Goal: Task Accomplishment & Management: Complete application form

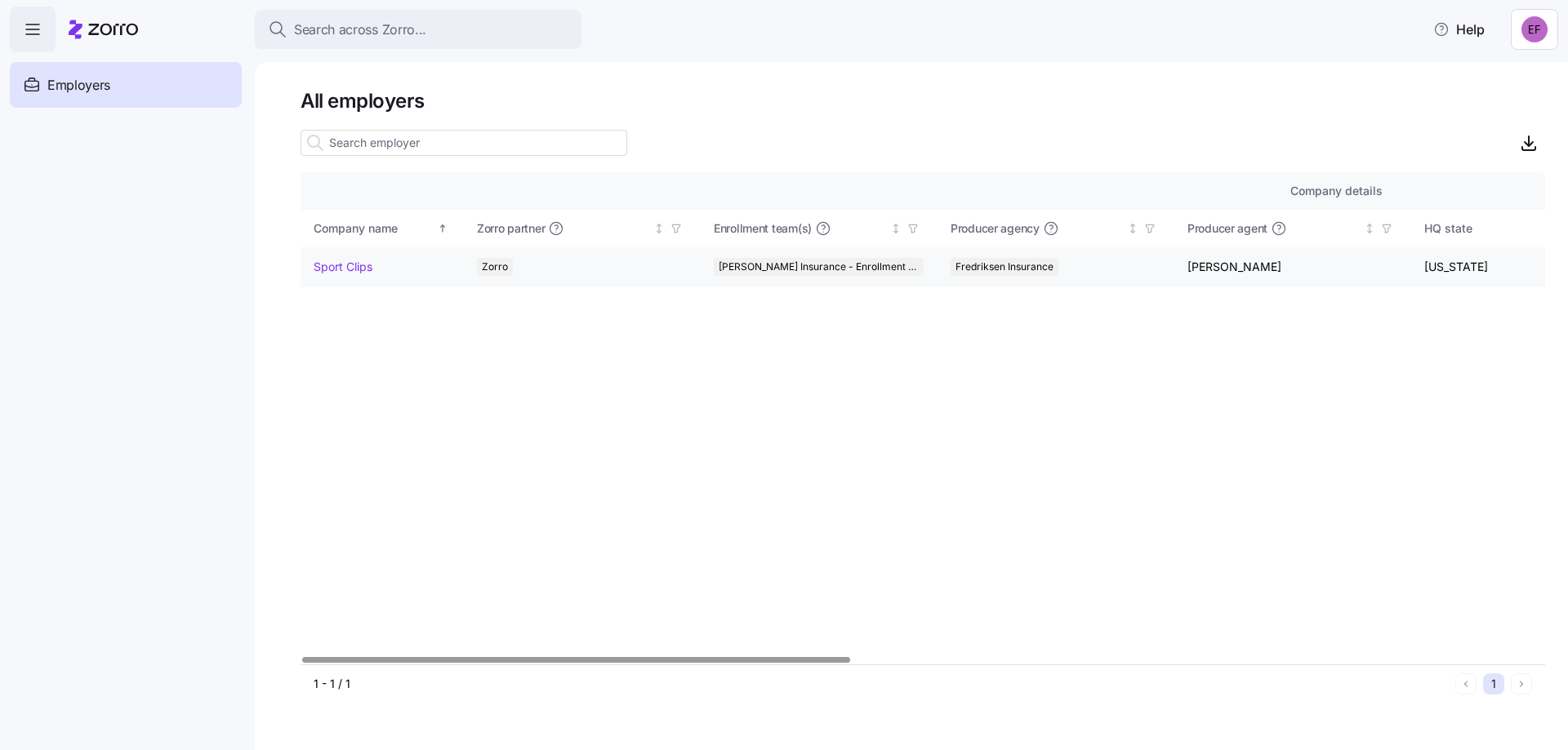
click at [335, 268] on link "Sport Clips" at bounding box center [343, 267] width 59 height 17
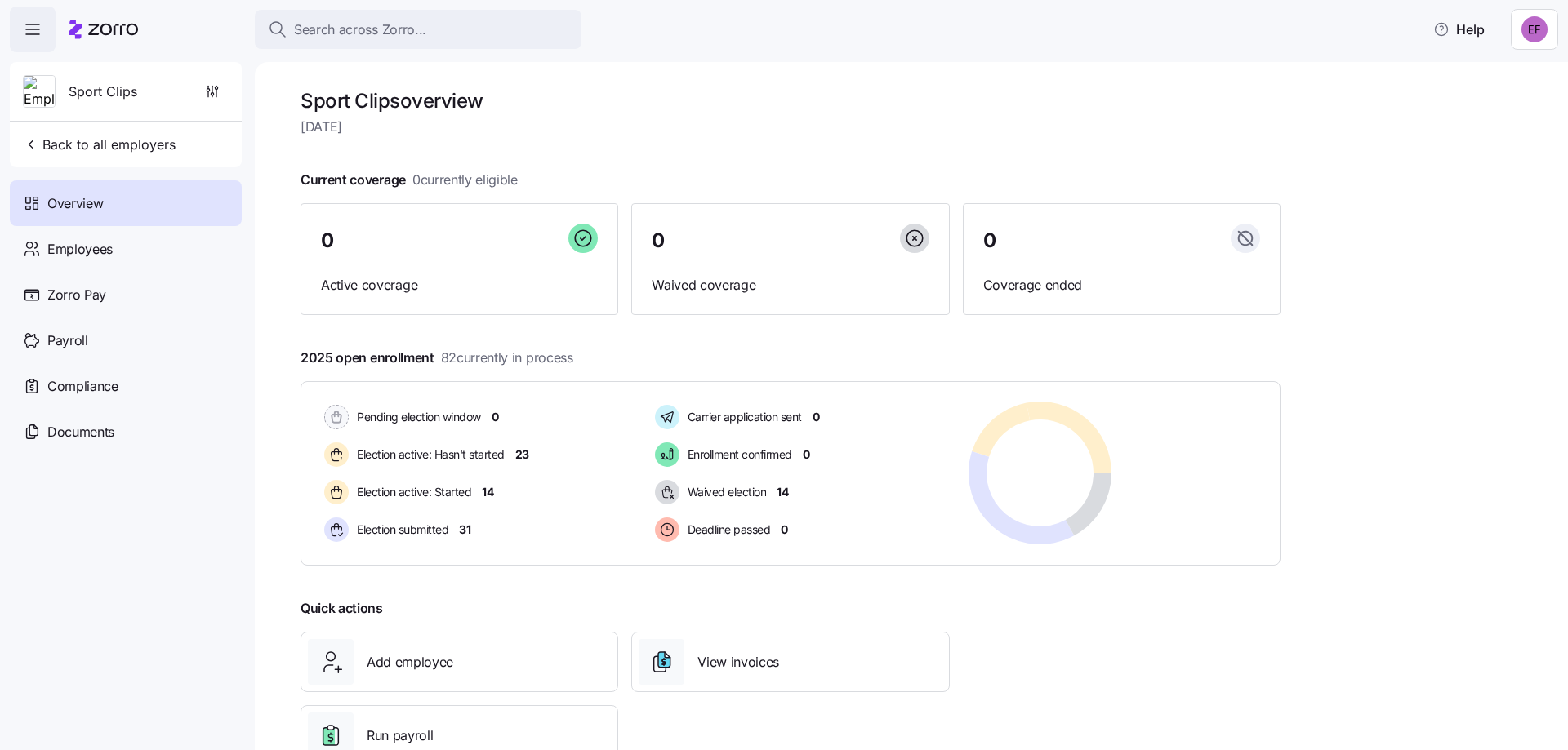
scroll to position [55, 0]
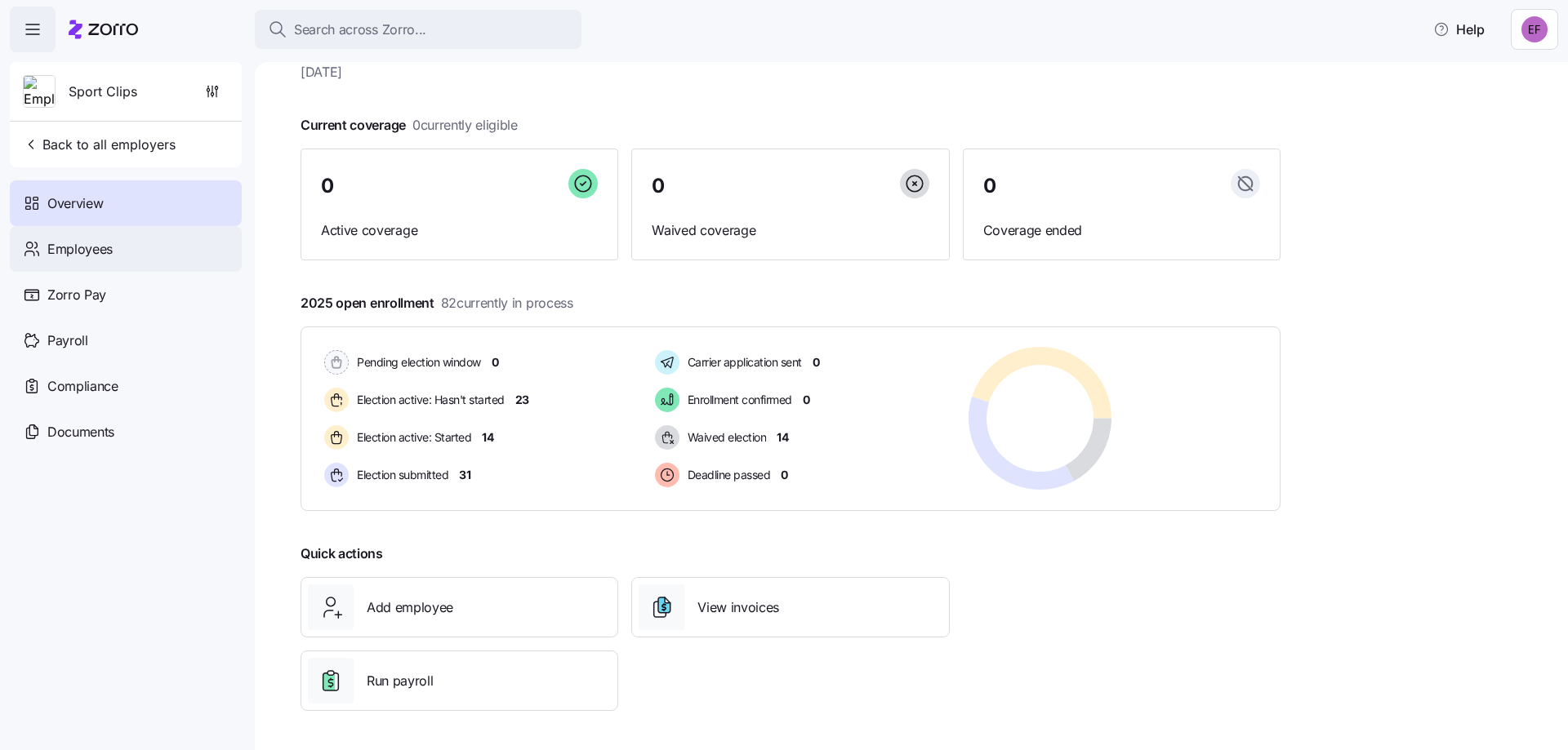
click at [57, 246] on span "Employees" at bounding box center [80, 249] width 66 height 21
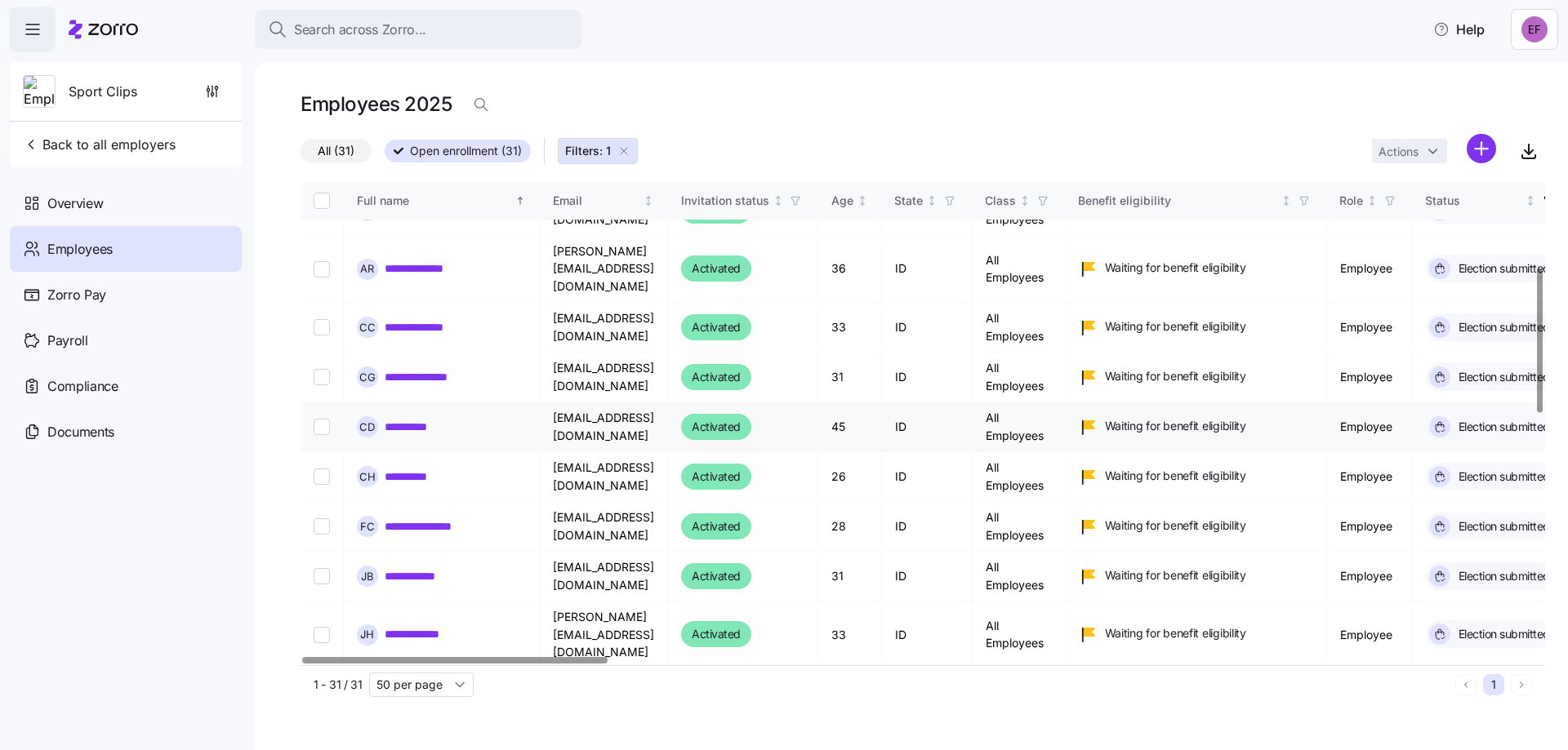
scroll to position [281, 0]
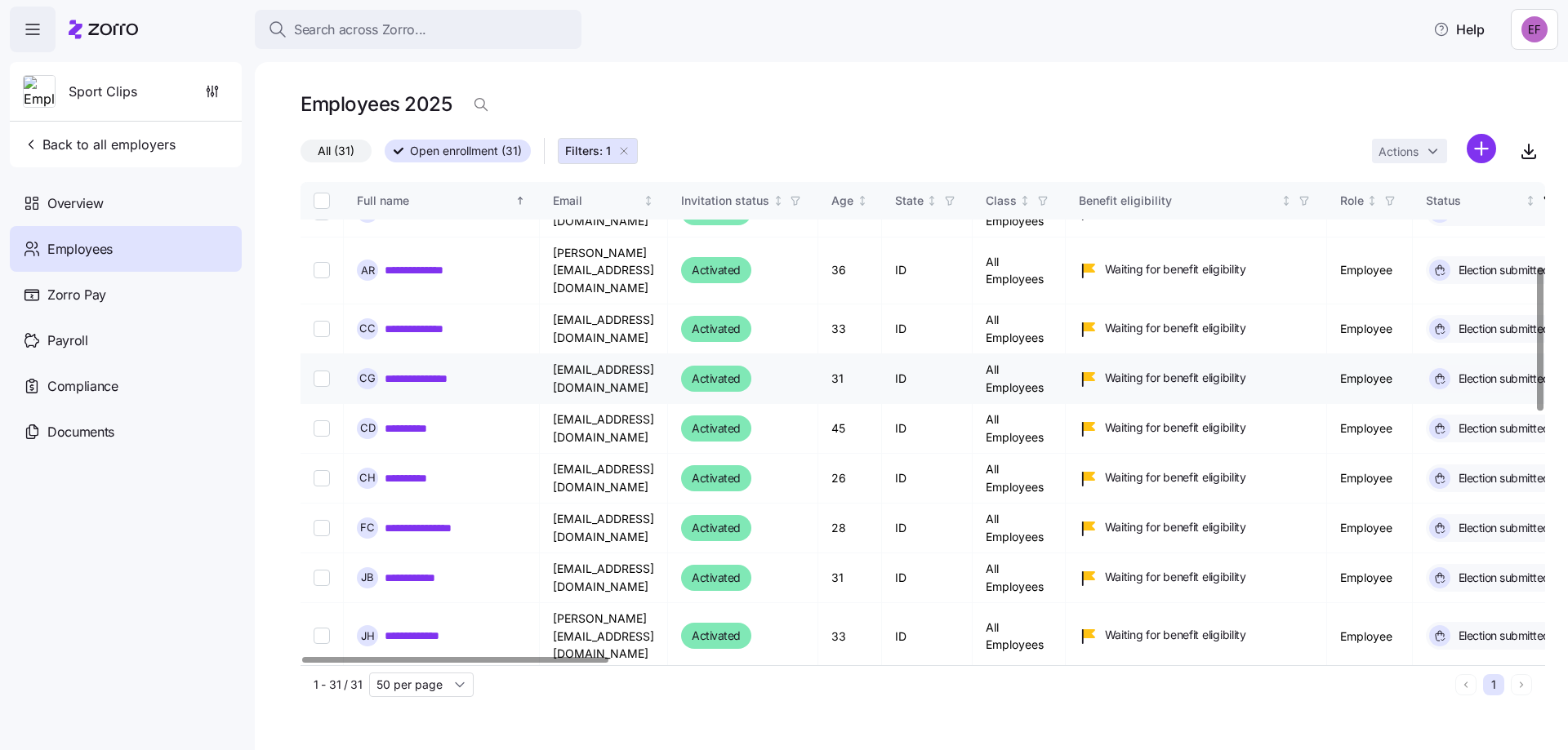
click at [438, 371] on link "**********" at bounding box center [427, 379] width 86 height 17
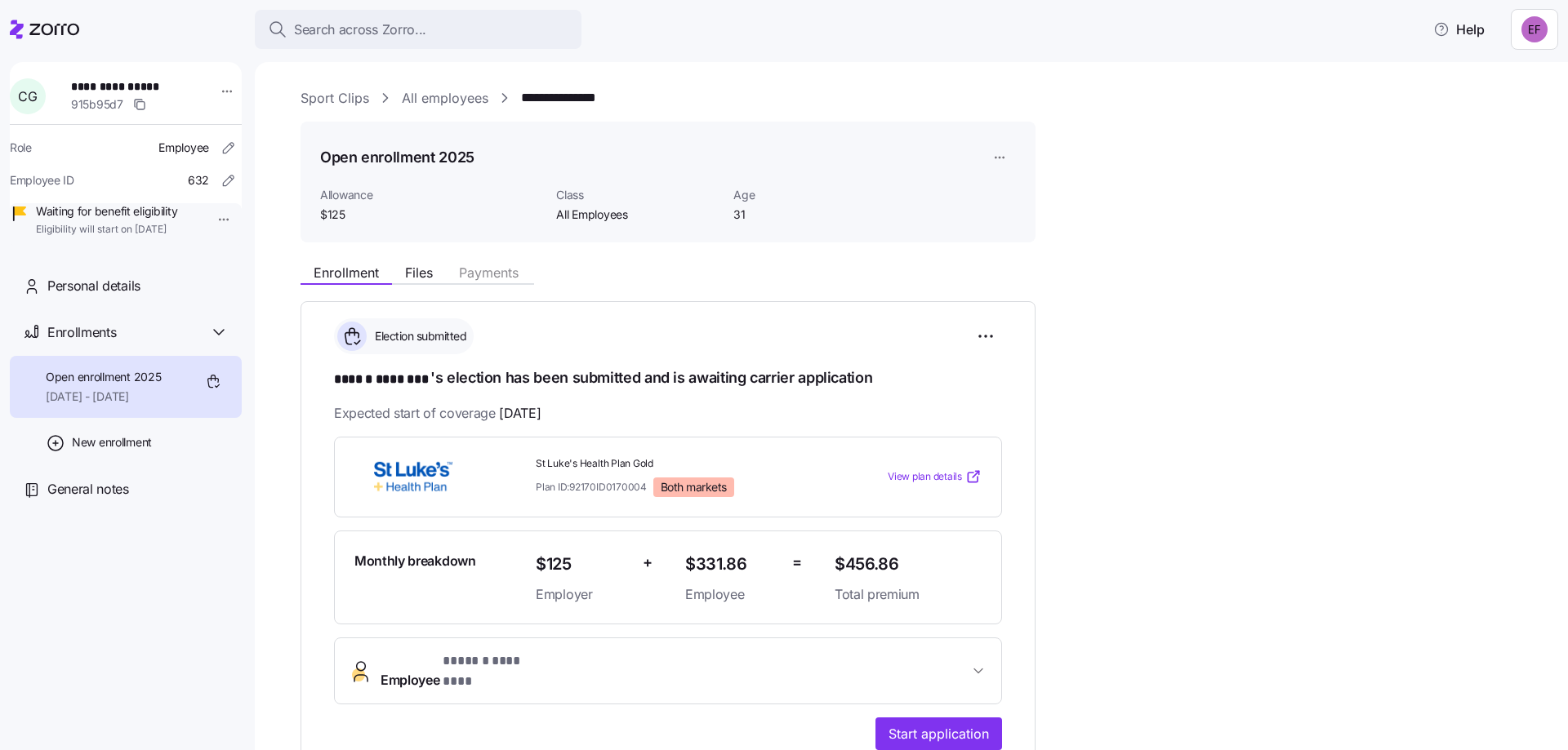
scroll to position [245, 0]
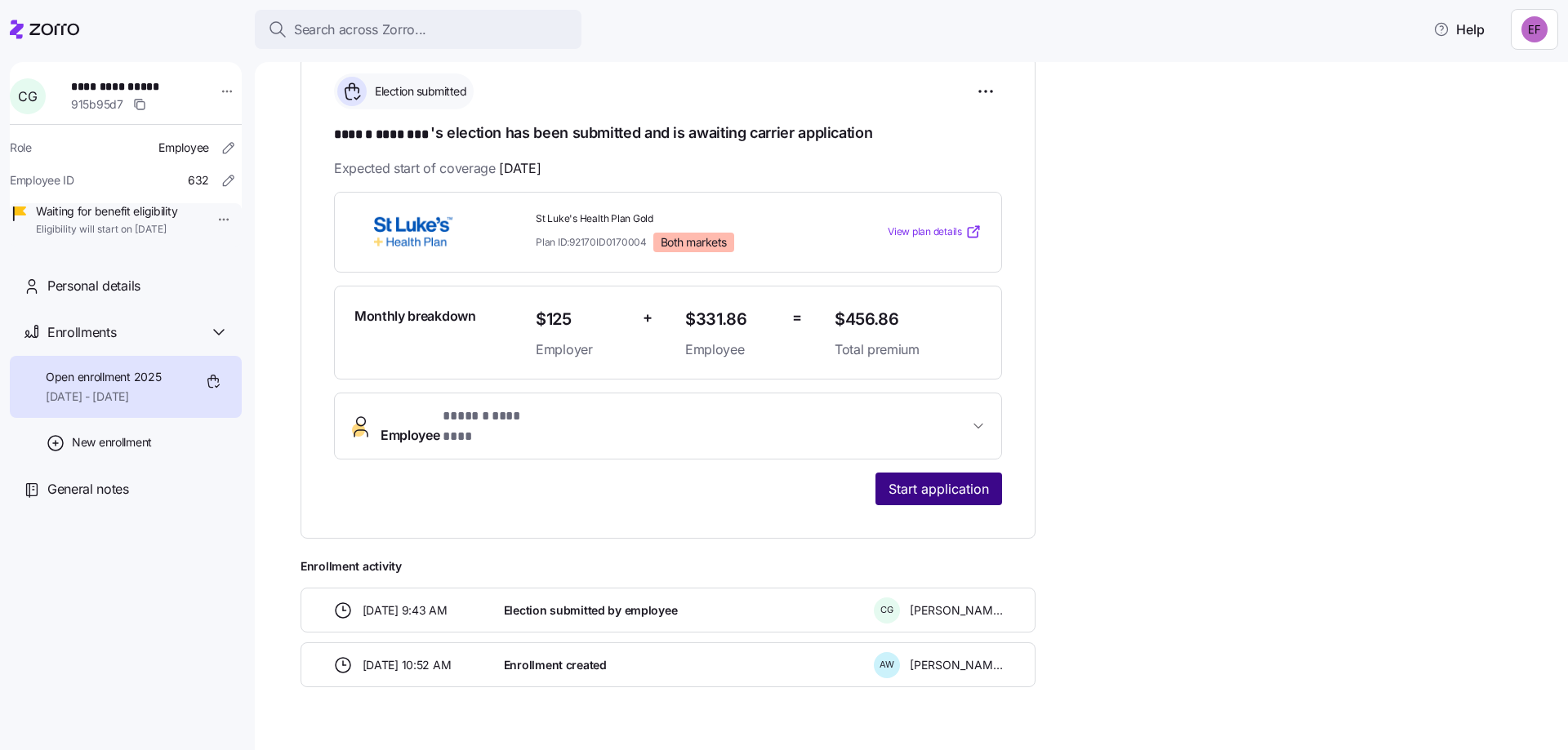
click at [904, 479] on span "Start application" at bounding box center [938, 489] width 101 height 20
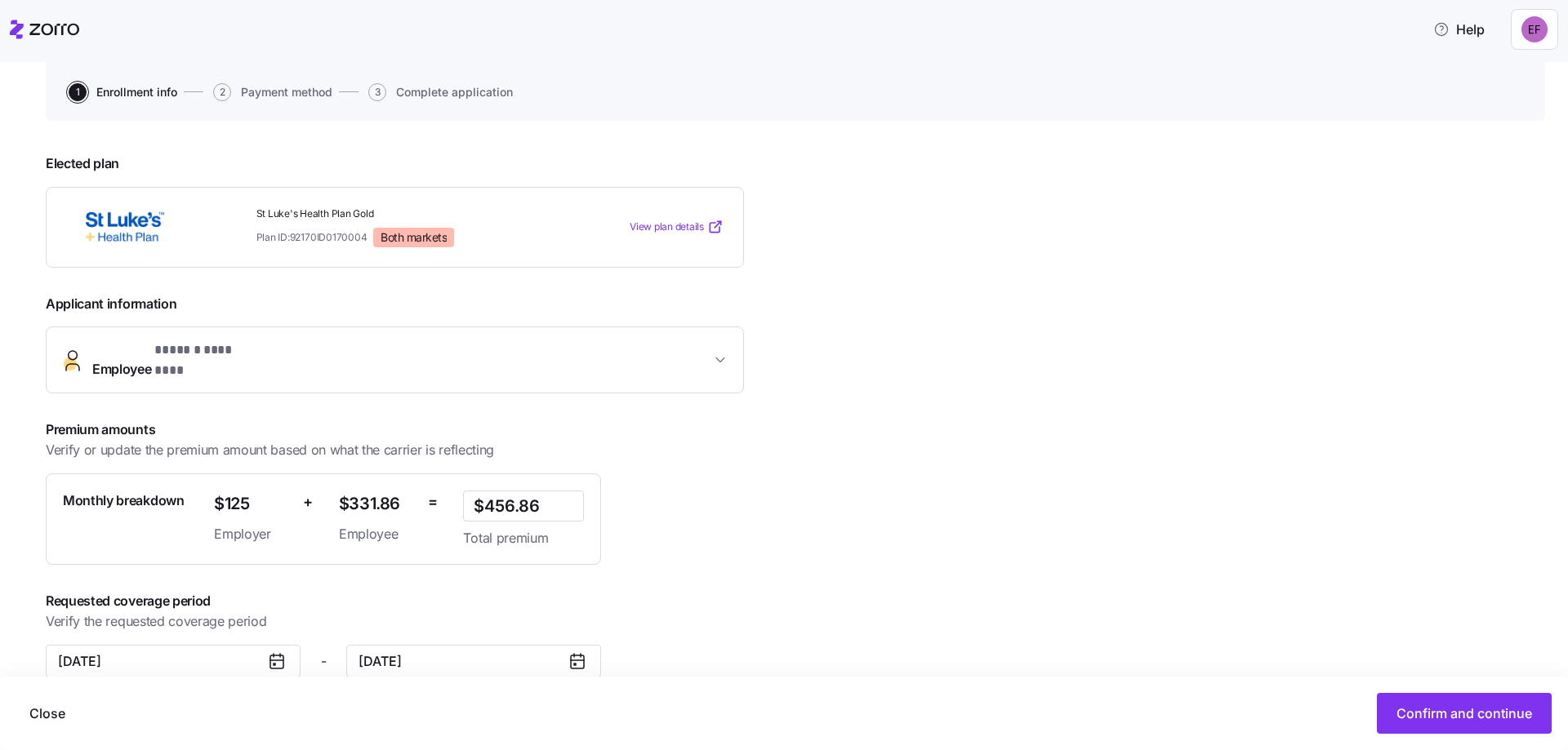
scroll to position [166, 0]
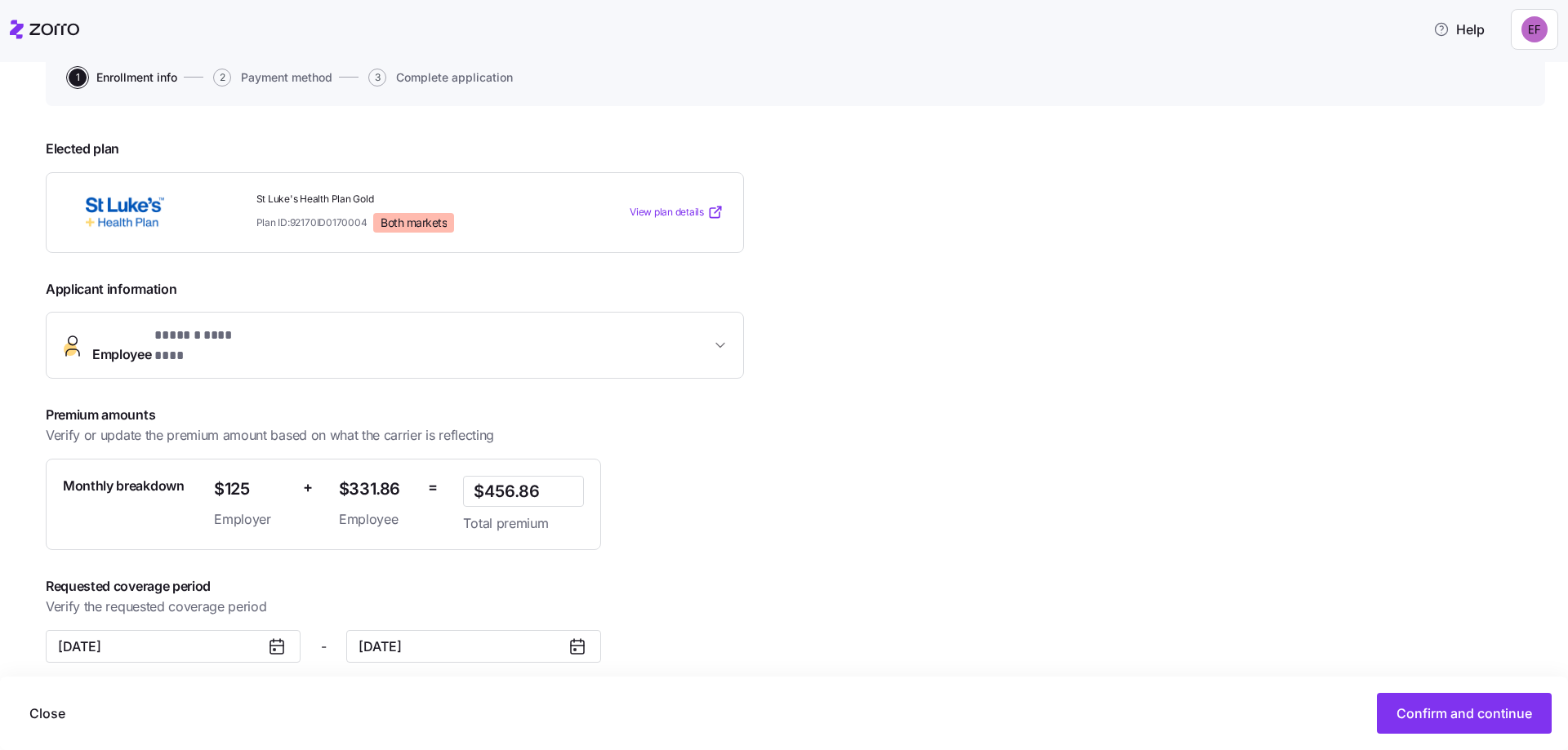
click at [703, 346] on span "Employee * ****** ******** *" at bounding box center [401, 345] width 618 height 39
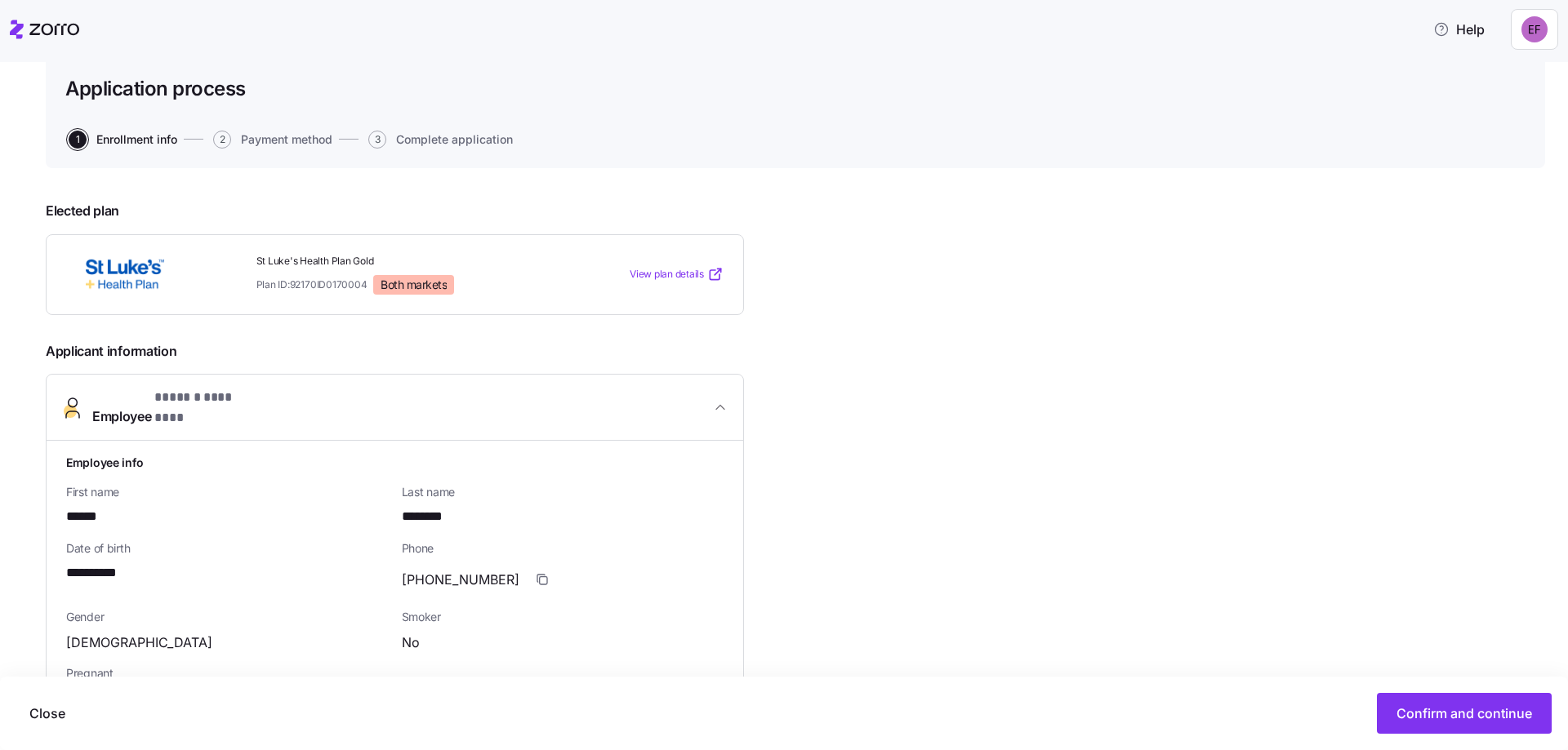
scroll to position [101, 0]
click at [51, 705] on span "Close" at bounding box center [47, 713] width 36 height 20
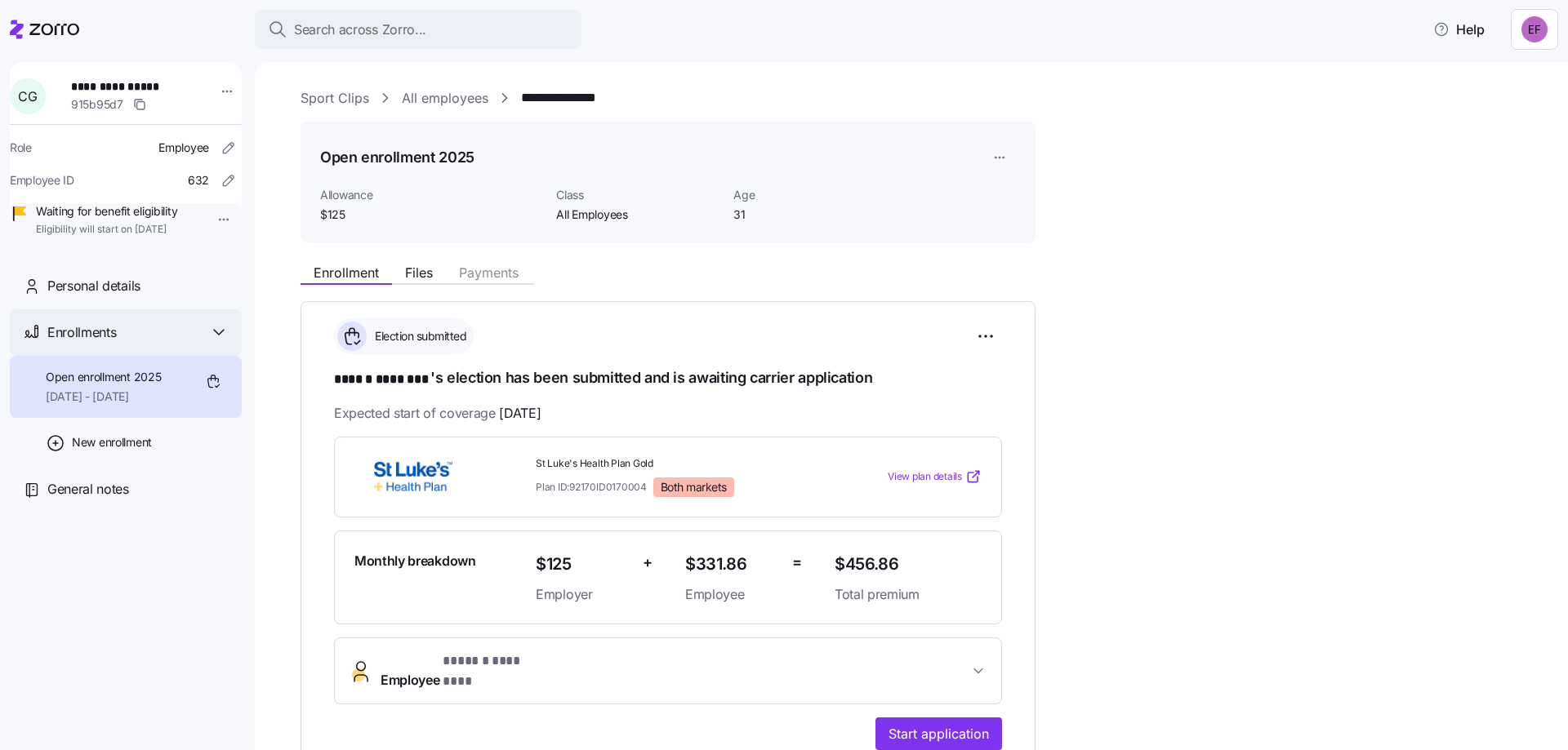
click at [216, 342] on icon at bounding box center [219, 333] width 20 height 20
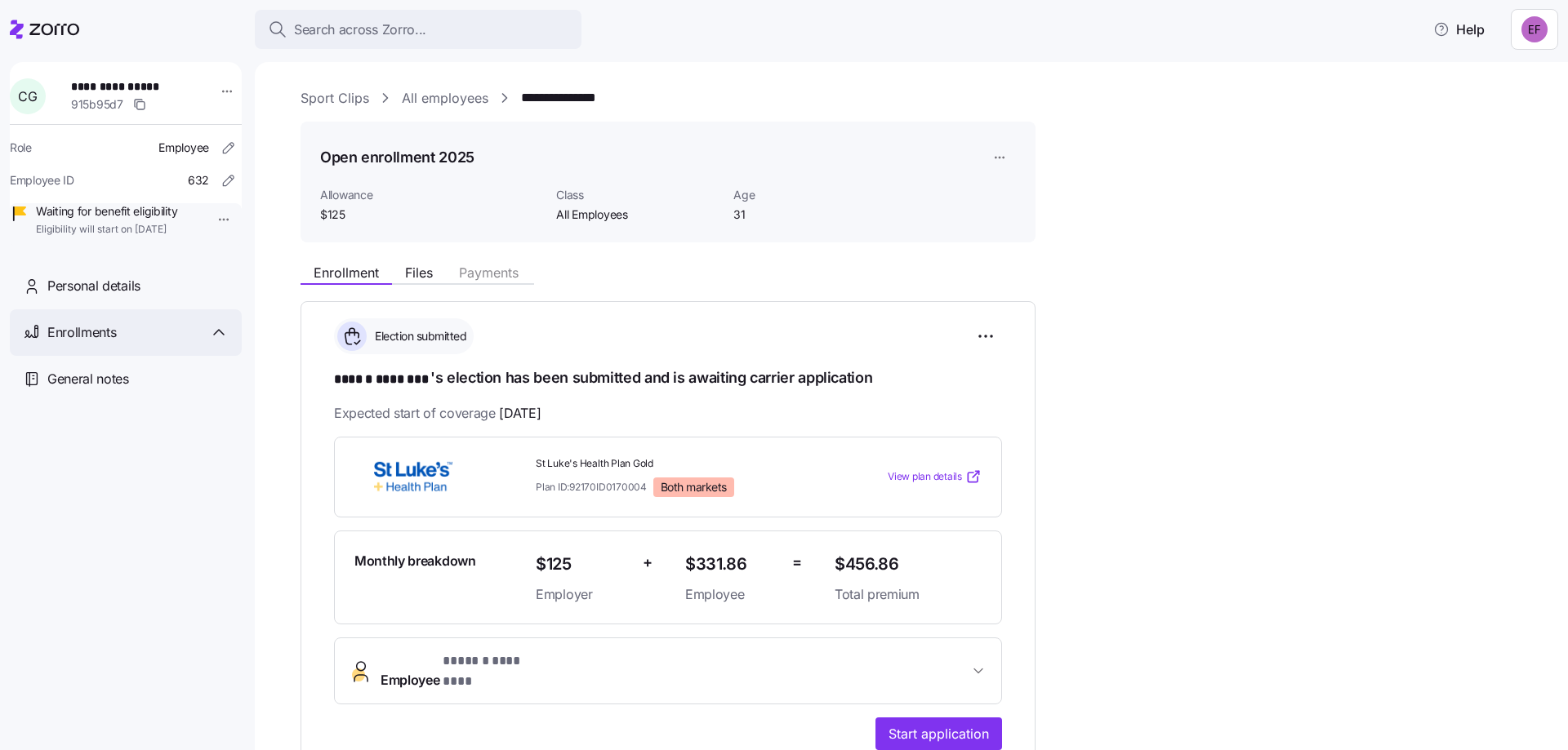
click at [216, 342] on icon at bounding box center [219, 333] width 20 height 20
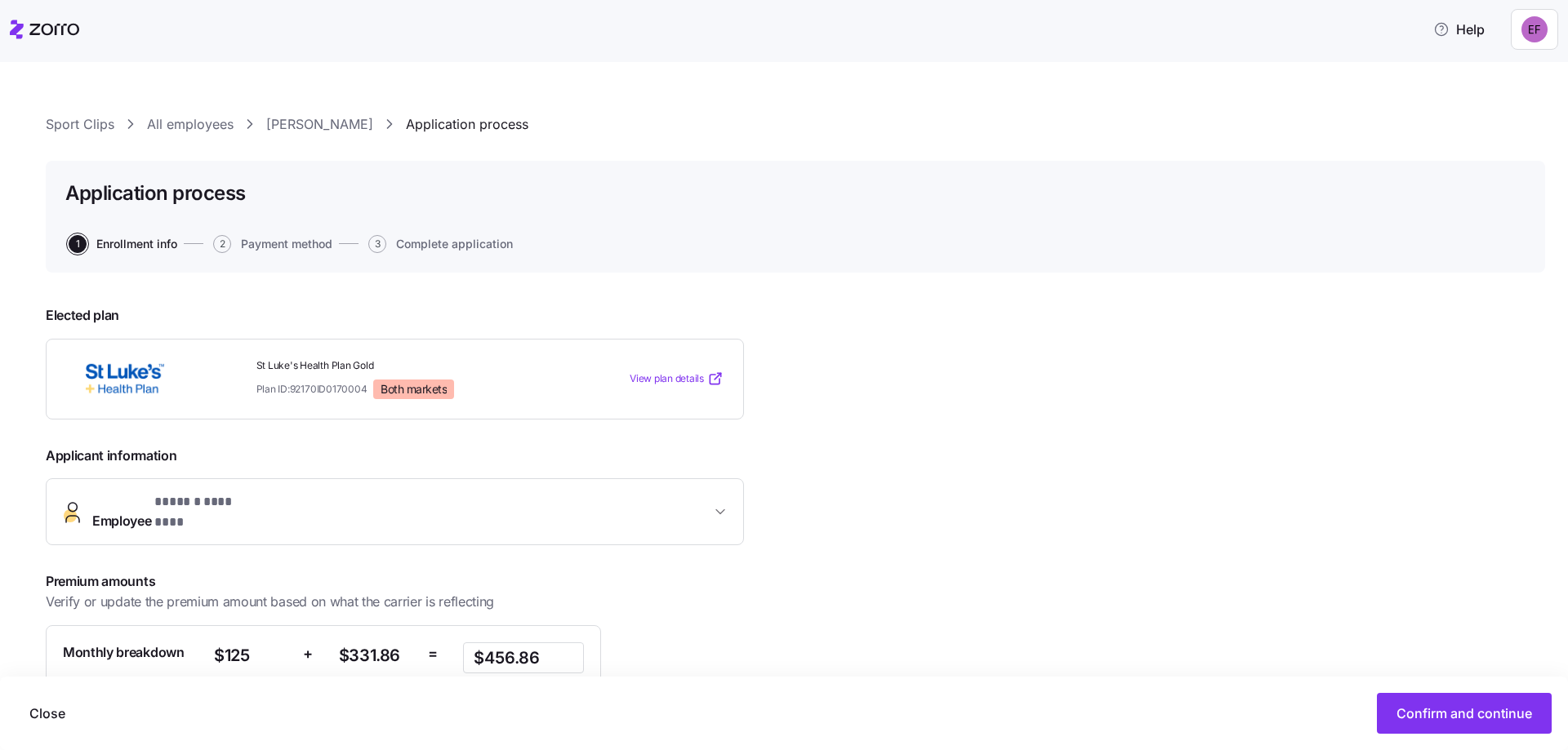
click at [166, 126] on link "All employees" at bounding box center [190, 124] width 87 height 21
